Goal: Find contact information: Find contact information

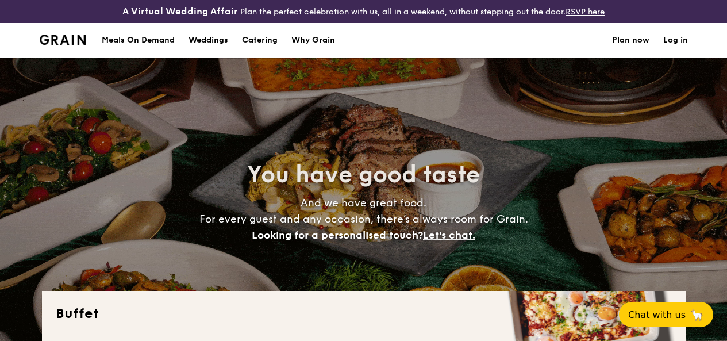
select select
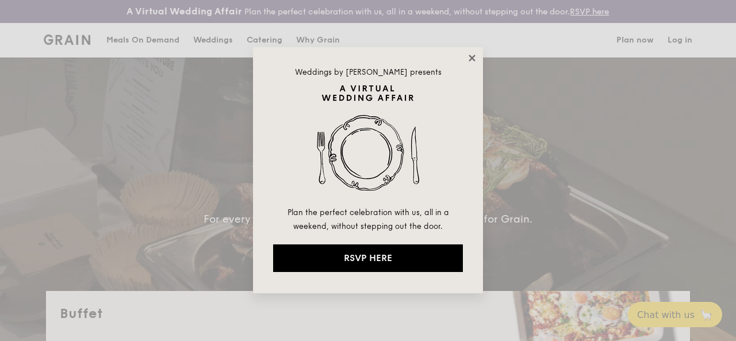
click at [470, 55] on icon at bounding box center [472, 58] width 10 height 10
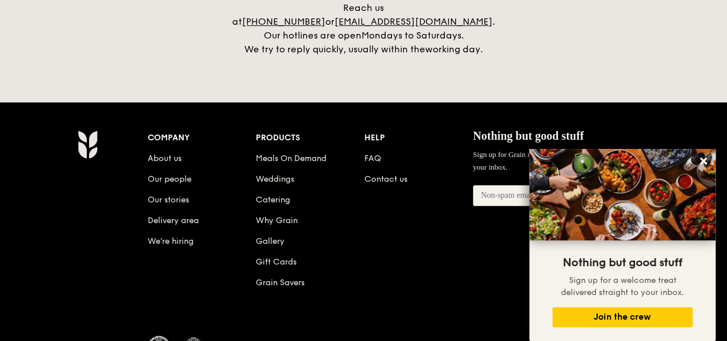
scroll to position [2576, 0]
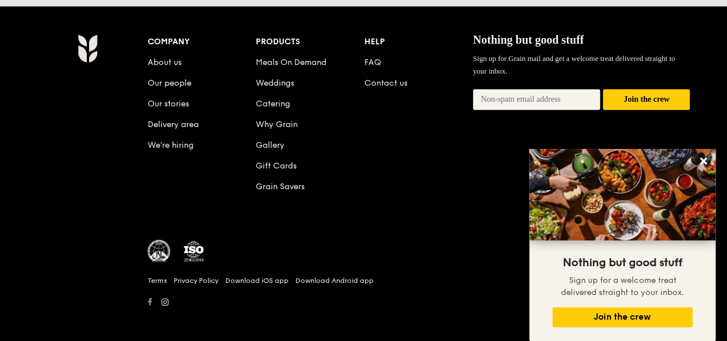
click at [148, 298] on icon at bounding box center [150, 302] width 5 height 8
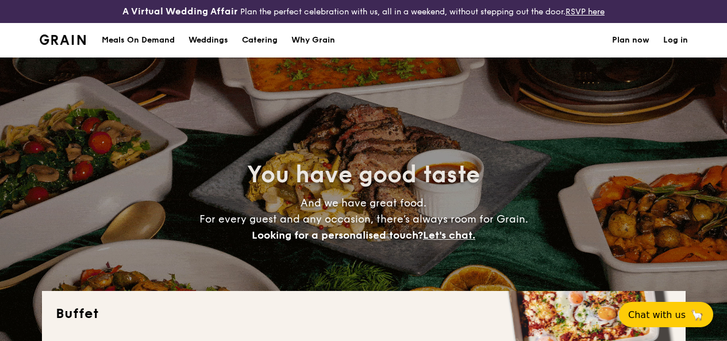
select select
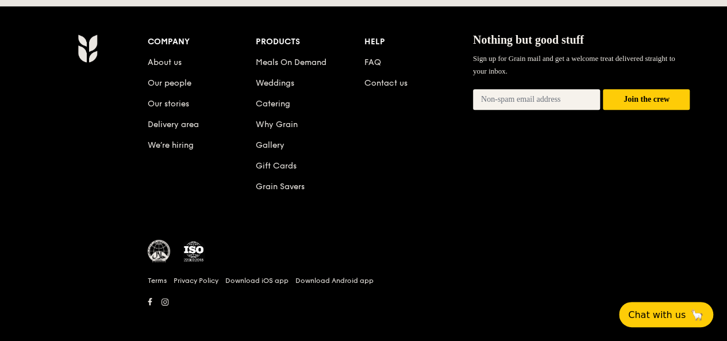
scroll to position [2576, 0]
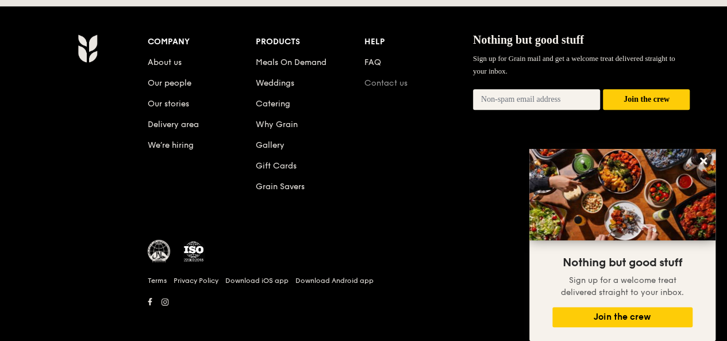
click at [381, 79] on link "Contact us" at bounding box center [386, 83] width 43 height 10
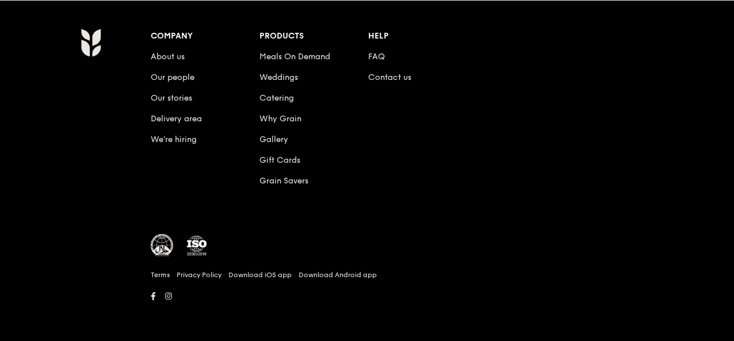
scroll to position [636, 0]
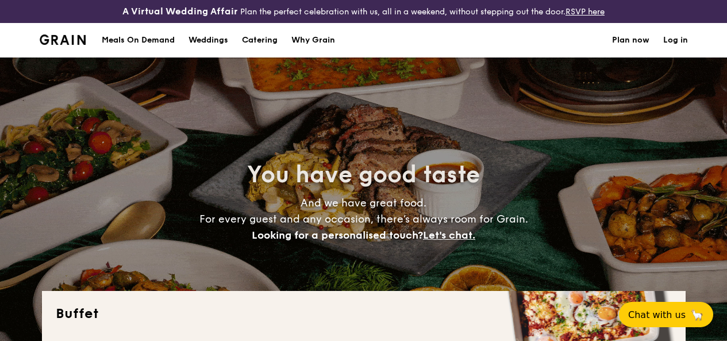
select select
